Goal: Download file/media

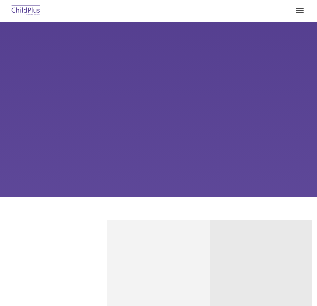
select select "MEDIUM"
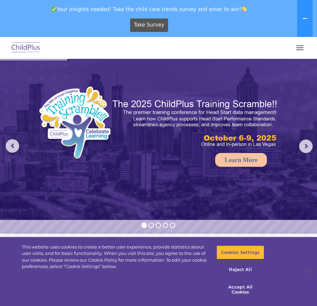
click at [296, 47] on span "button" at bounding box center [299, 47] width 7 height 1
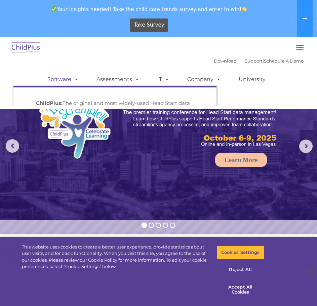
click at [65, 79] on link "Software" at bounding box center [63, 79] width 45 height 13
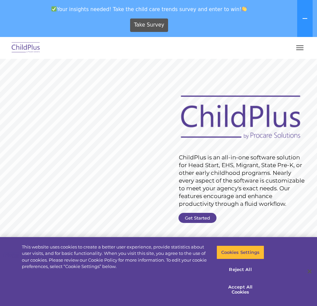
click at [302, 50] on button "button" at bounding box center [299, 47] width 14 height 11
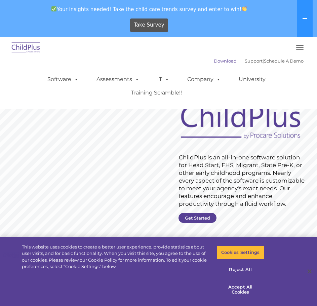
click at [214, 61] on link "Download" at bounding box center [225, 60] width 23 height 5
